Goal: Information Seeking & Learning: Learn about a topic

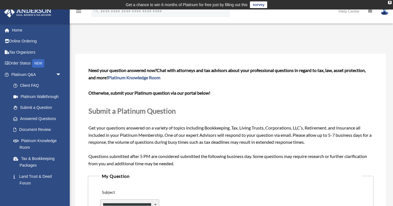
select select "******"
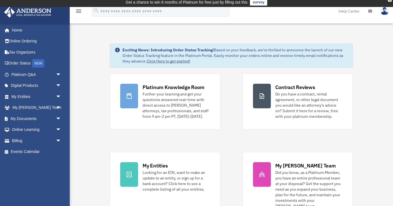
scroll to position [4, 0]
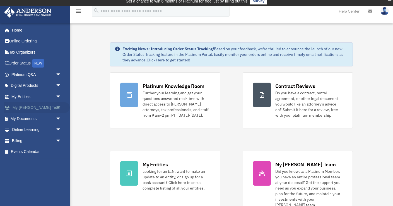
click at [58, 108] on span "arrow_drop_down" at bounding box center [61, 107] width 11 height 11
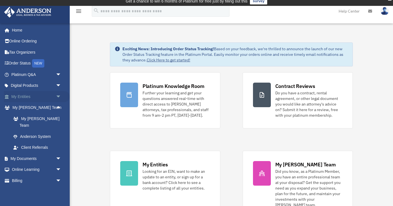
click at [57, 95] on span "arrow_drop_down" at bounding box center [61, 96] width 11 height 11
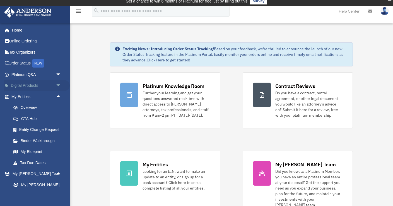
click at [58, 86] on span "arrow_drop_down" at bounding box center [61, 85] width 11 height 11
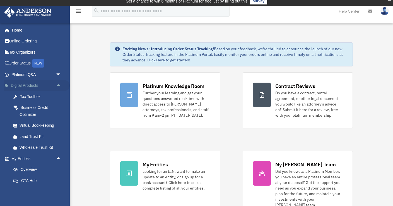
click at [58, 86] on span "arrow_drop_up" at bounding box center [61, 85] width 11 height 11
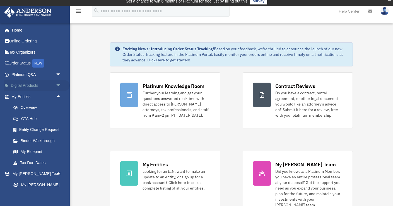
click at [58, 86] on span "arrow_drop_down" at bounding box center [61, 85] width 11 height 11
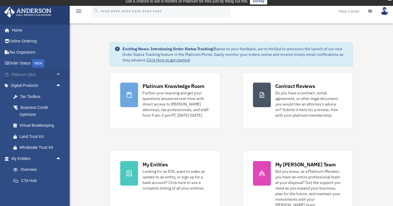
click at [59, 74] on span "arrow_drop_down" at bounding box center [61, 74] width 11 height 11
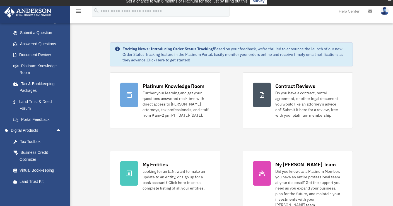
scroll to position [74, 0]
click at [54, 66] on link "Platinum Knowledge Room" at bounding box center [39, 69] width 62 height 18
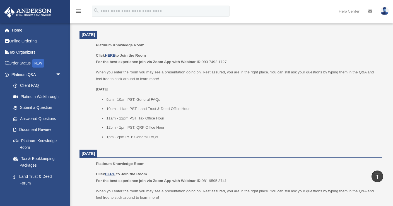
scroll to position [237, 0]
click at [112, 53] on u "HERE" at bounding box center [110, 55] width 10 height 4
